Goal: Go to known website: Access a specific website the user already knows

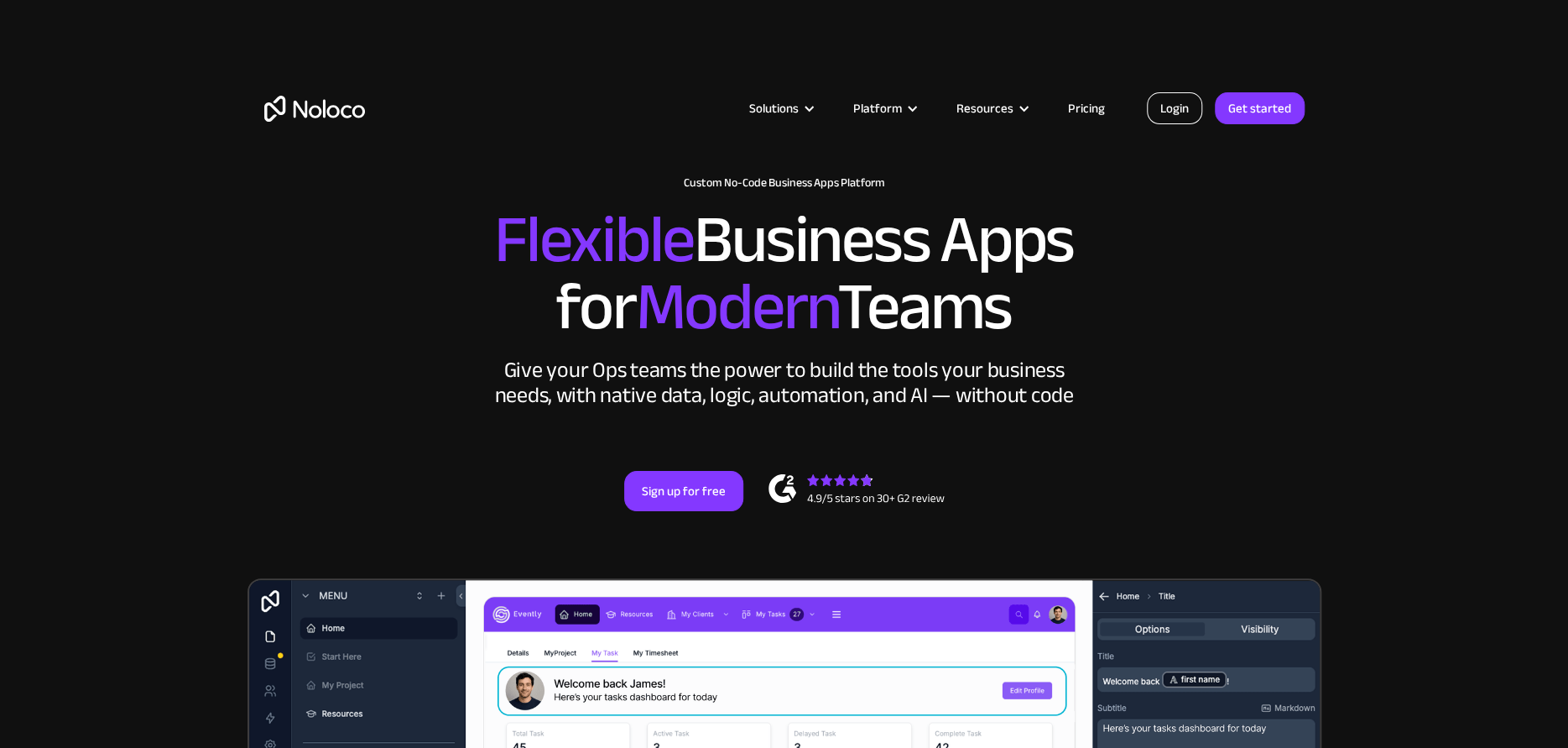
click at [1184, 103] on link "Login" at bounding box center [1175, 108] width 55 height 32
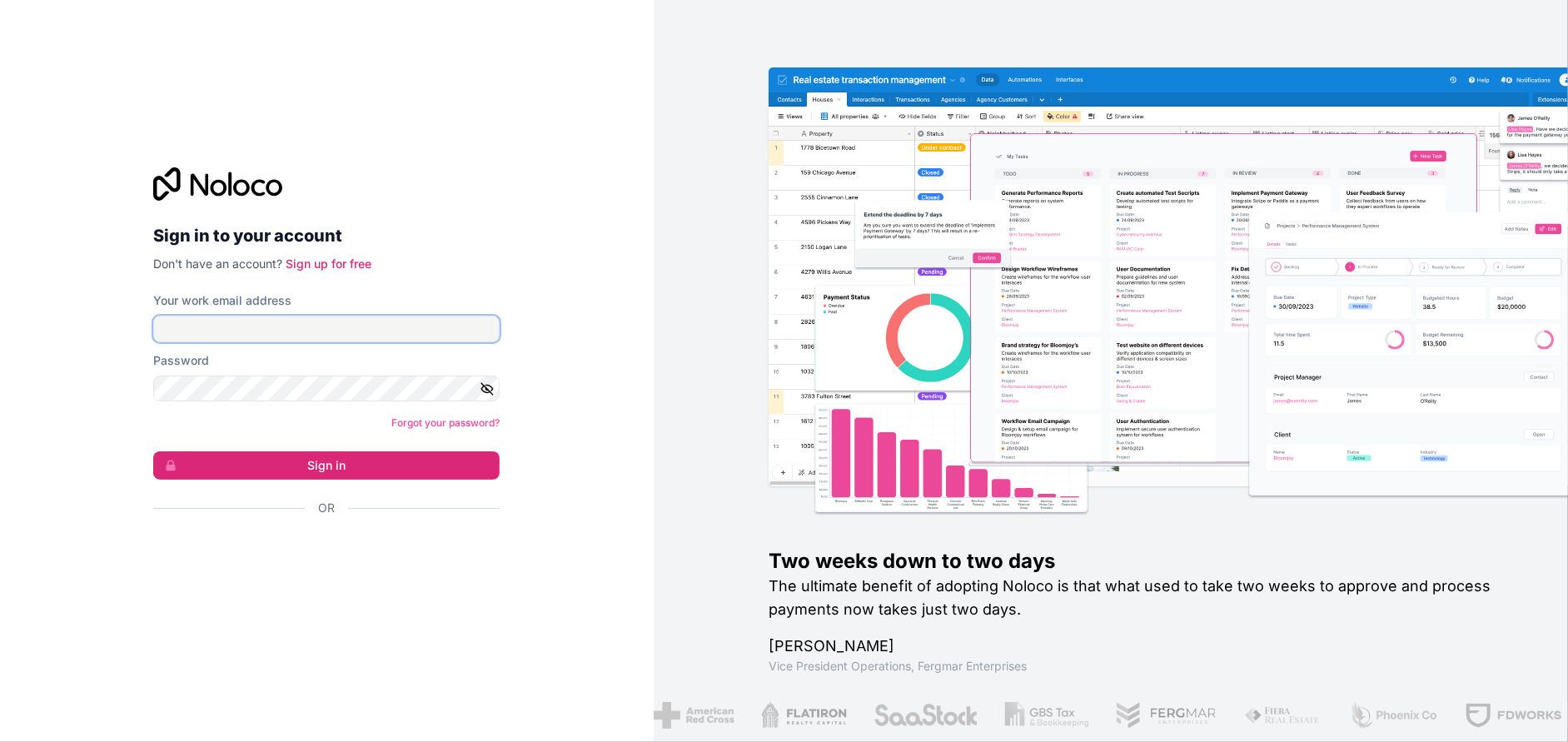
click at [221, 329] on input "Your work email address" at bounding box center [326, 329] width 346 height 26
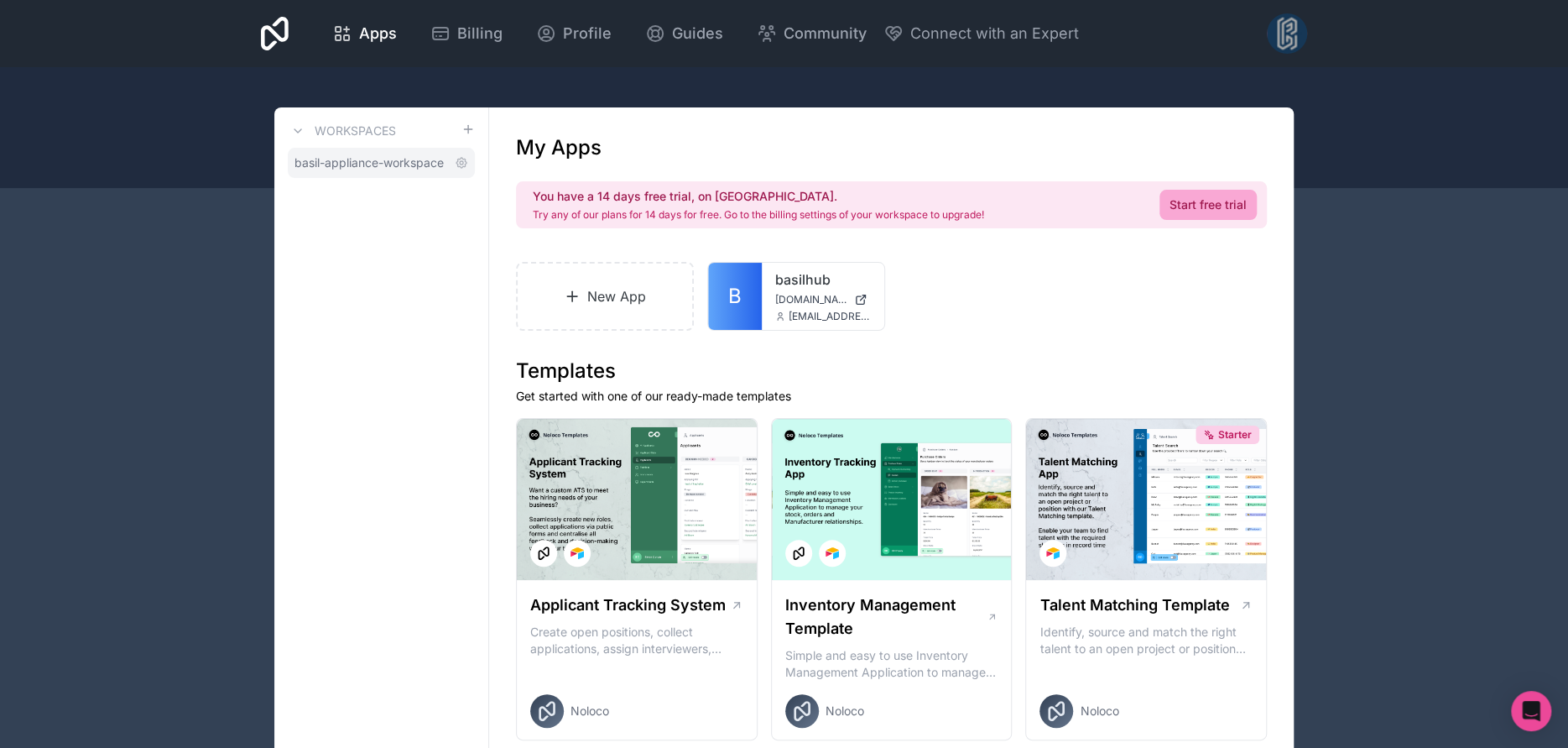
click at [378, 157] on span "basil-appliance-workspace" at bounding box center [369, 163] width 149 height 17
click at [378, 161] on span "basil-appliance-workspace" at bounding box center [369, 163] width 149 height 17
click at [798, 288] on link "basilhub" at bounding box center [823, 279] width 96 height 20
